Goal: Task Accomplishment & Management: Manage account settings

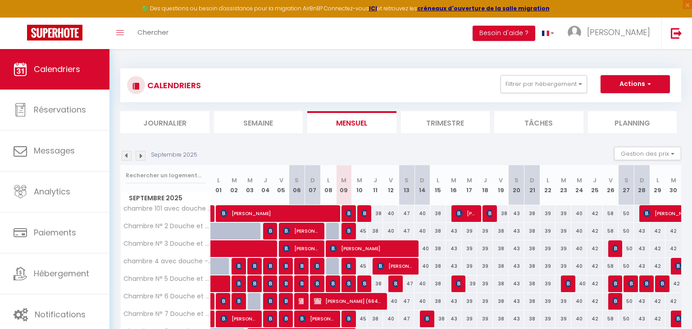
select select
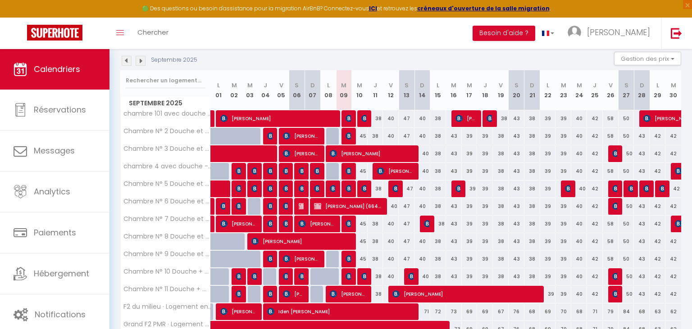
click at [348, 169] on img at bounding box center [349, 171] width 7 height 7
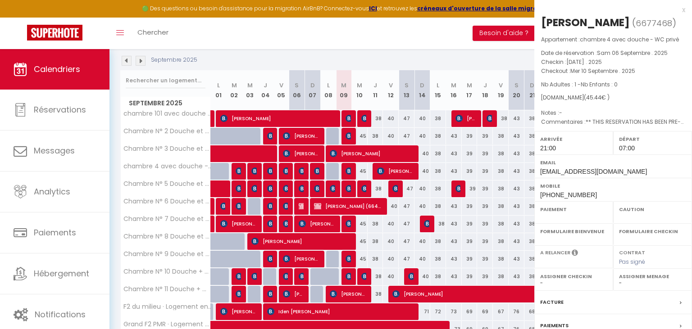
select select "OK"
select select "KO"
select select "1"
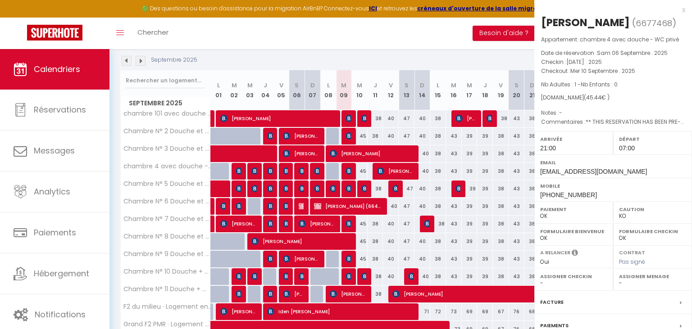
scroll to position [89, 0]
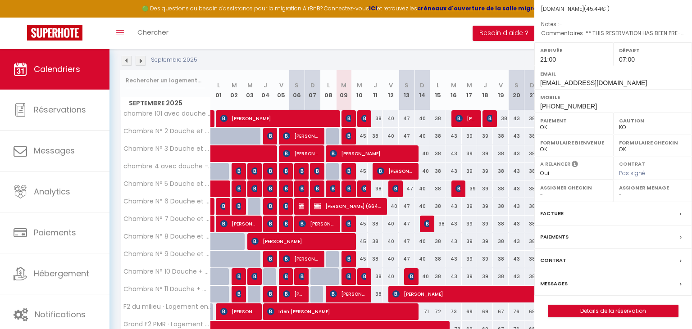
select select
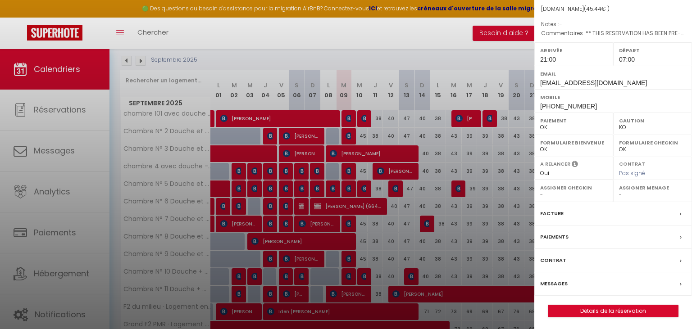
click at [554, 283] on label "Messages" at bounding box center [553, 283] width 27 height 9
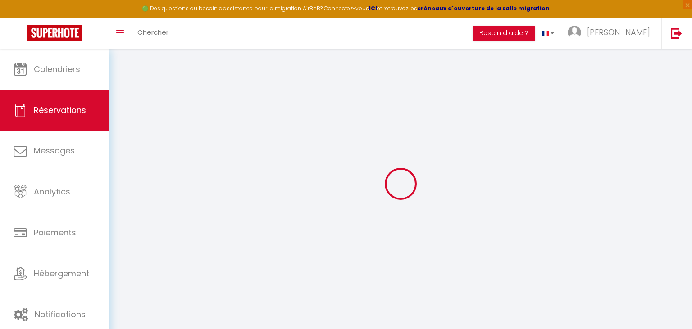
select select
checkbox input "false"
select select
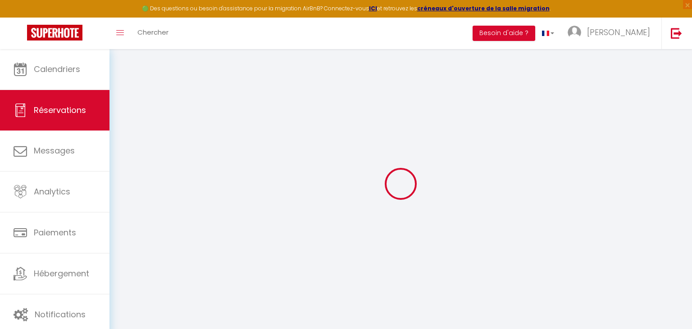
checkbox input "false"
type textarea "** THIS RESERVATION HAS BEEN PRE-PAID ** Reservation has a cancellation grace p…"
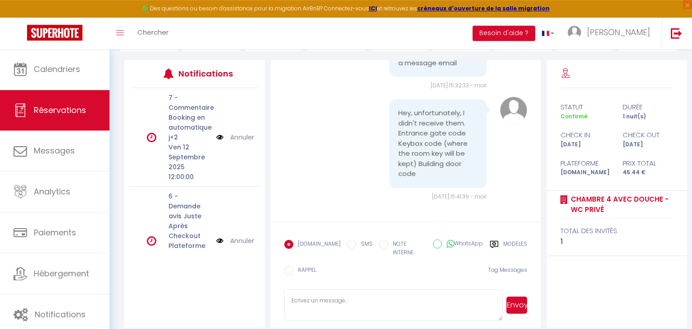
scroll to position [108, 0]
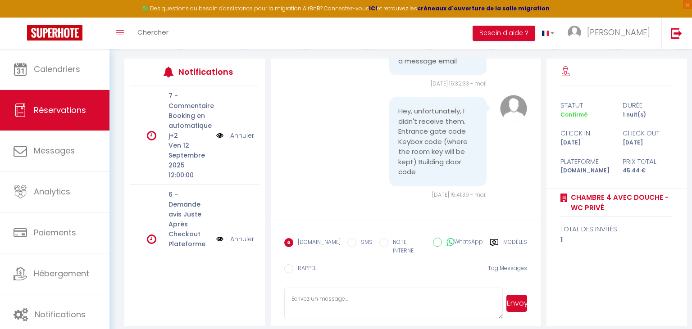
click at [335, 291] on textarea at bounding box center [393, 304] width 218 height 32
type textarea "Hi please re arrange the deposit. when deposit is ok you will receive acces cod…"
click at [521, 298] on button "Envoyer" at bounding box center [517, 303] width 21 height 17
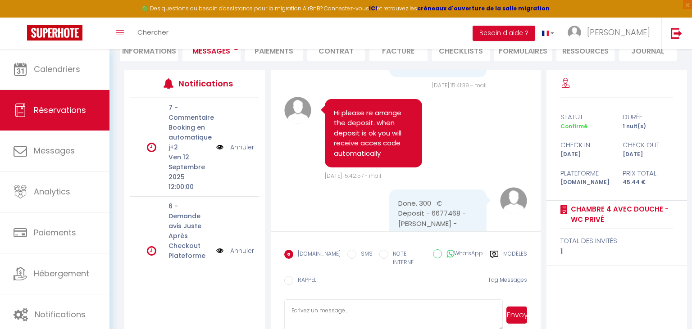
scroll to position [2257, 0]
